Goal: Communication & Community: Answer question/provide support

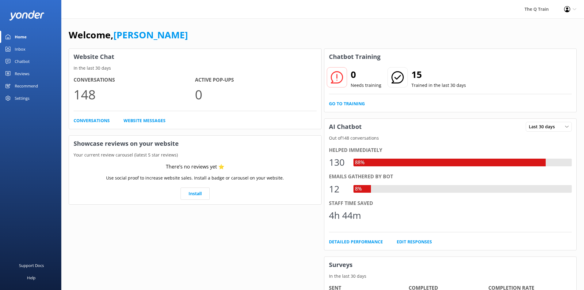
click at [293, 25] on div "Welcome, [PERSON_NAME] Website Chat In the last 30 days Conversations 148 Activ…" at bounding box center [322, 210] width 522 height 385
click at [20, 51] on div "Inbox" at bounding box center [20, 49] width 11 height 12
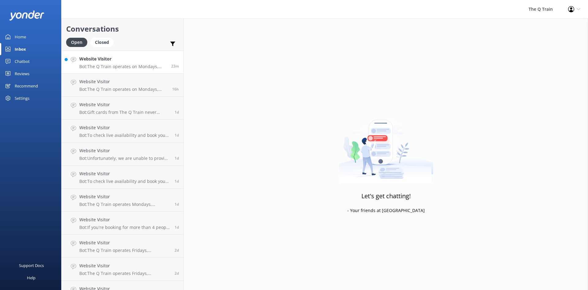
click at [124, 62] on h4 "Website Visitor" at bounding box center [122, 58] width 87 height 7
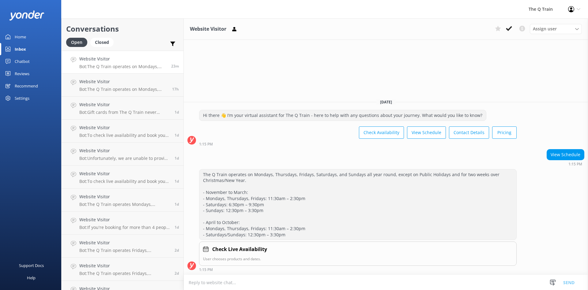
click at [20, 40] on div "Home" at bounding box center [20, 37] width 11 height 12
